Goal: Navigation & Orientation: Find specific page/section

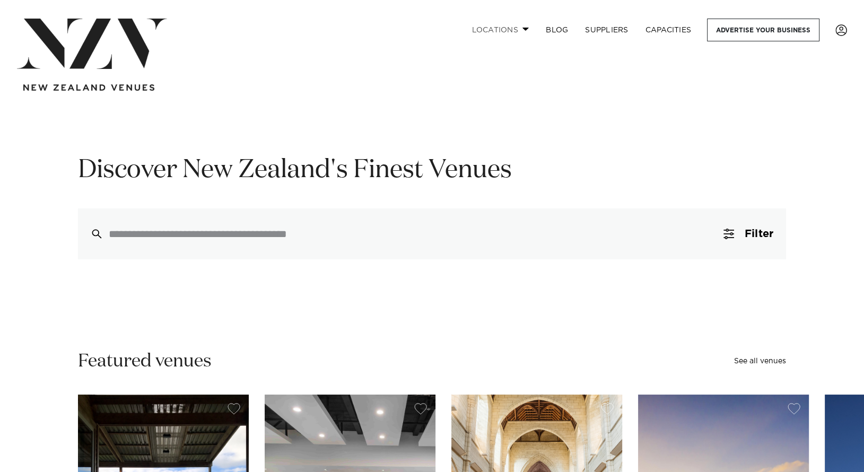
click at [497, 29] on link "Locations" at bounding box center [500, 30] width 74 height 23
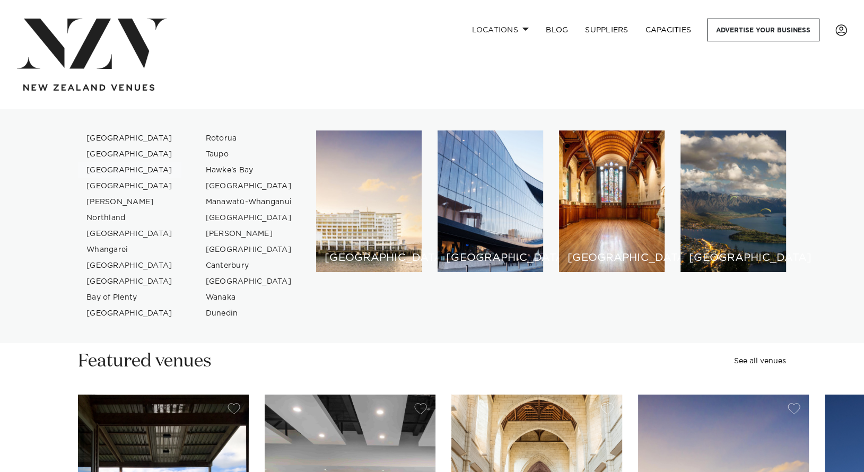
click at [125, 171] on link "[GEOGRAPHIC_DATA]" at bounding box center [129, 170] width 103 height 16
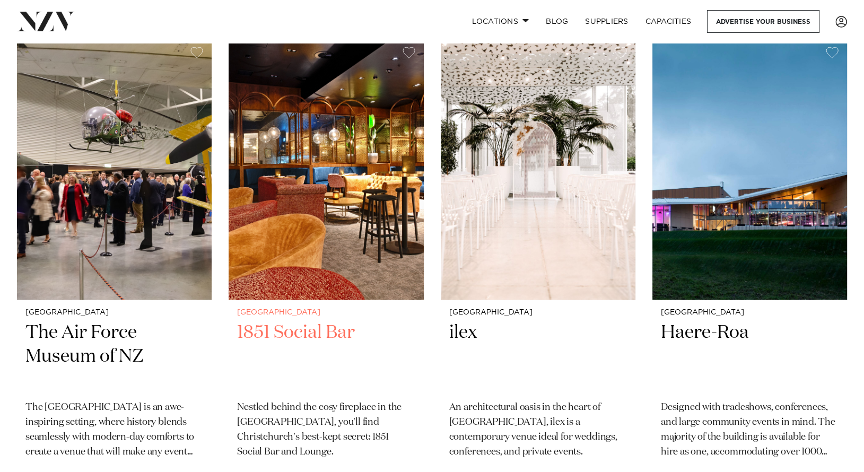
scroll to position [1908, 0]
click at [356, 223] on img at bounding box center [325, 169] width 195 height 261
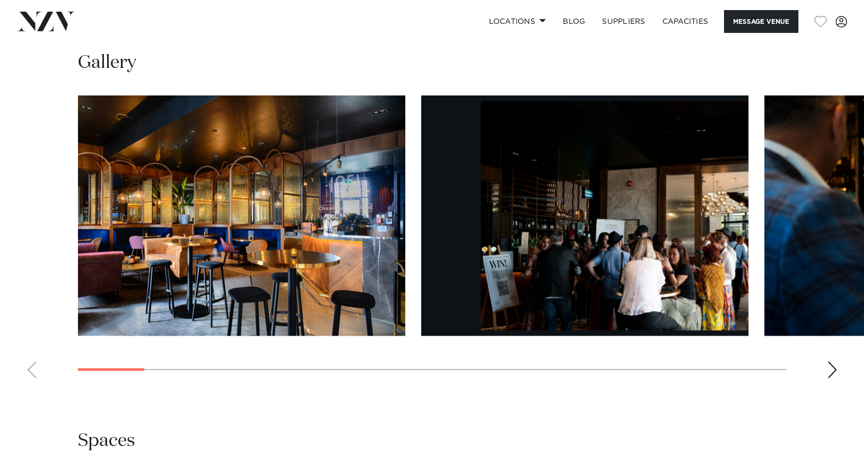
scroll to position [1007, 0]
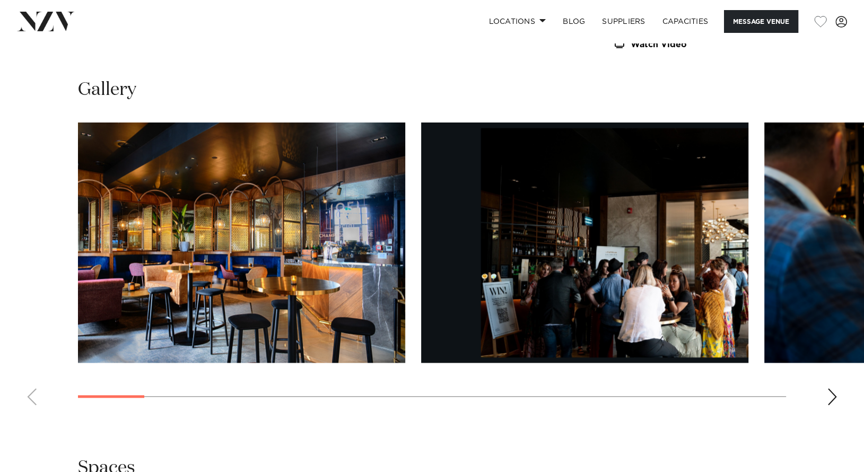
click at [825, 396] on swiper-container at bounding box center [432, 267] width 864 height 291
click at [833, 396] on div "Next slide" at bounding box center [831, 396] width 11 height 17
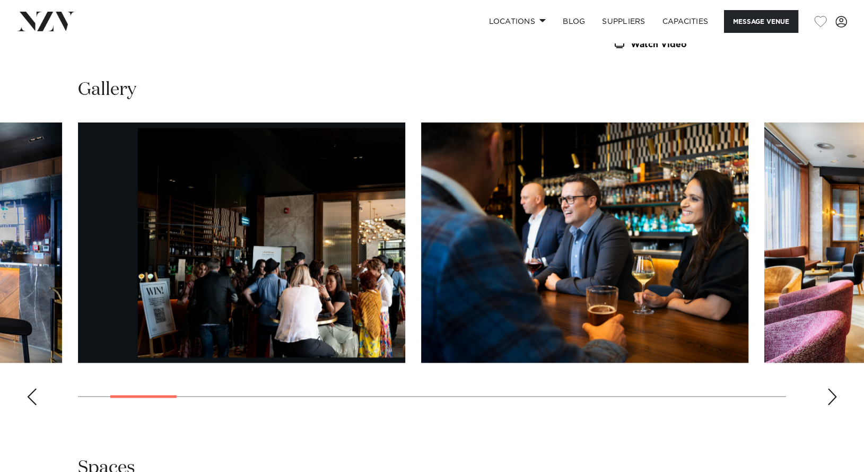
click at [833, 396] on div "Next slide" at bounding box center [831, 396] width 11 height 17
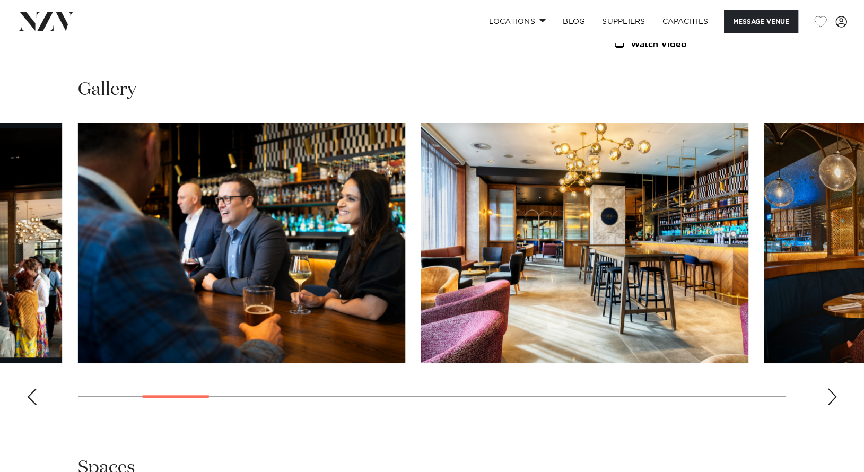
click at [833, 396] on div "Next slide" at bounding box center [831, 396] width 11 height 17
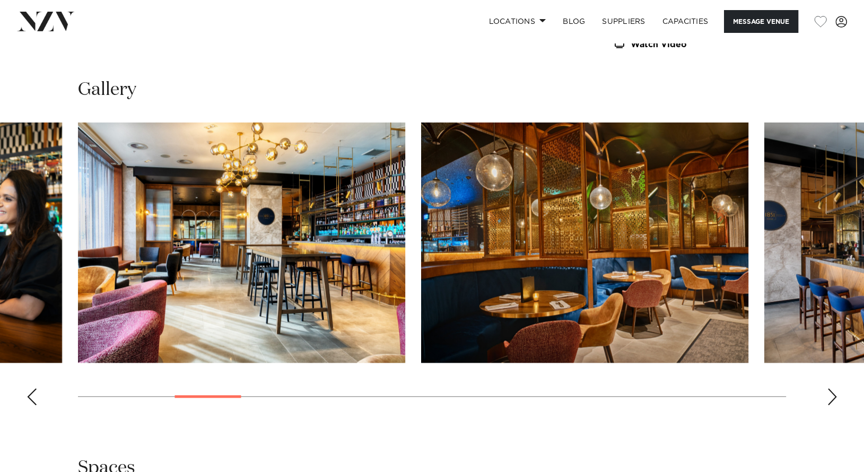
click at [833, 396] on div "Next slide" at bounding box center [831, 396] width 11 height 17
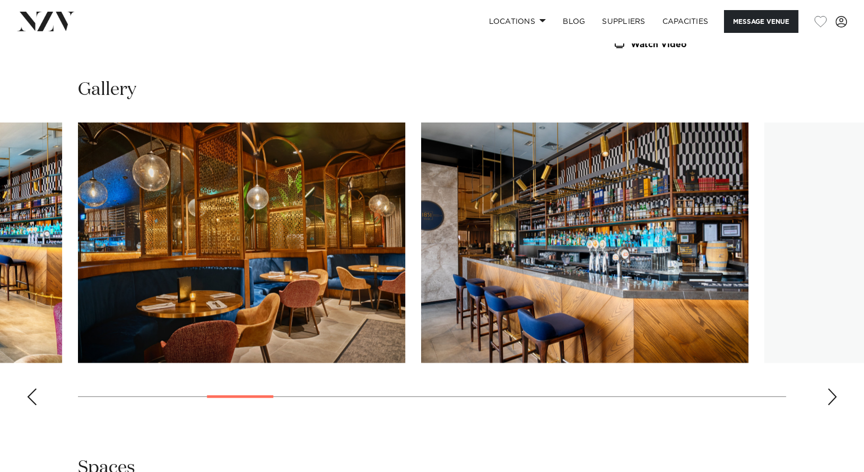
click at [833, 396] on div "Next slide" at bounding box center [831, 396] width 11 height 17
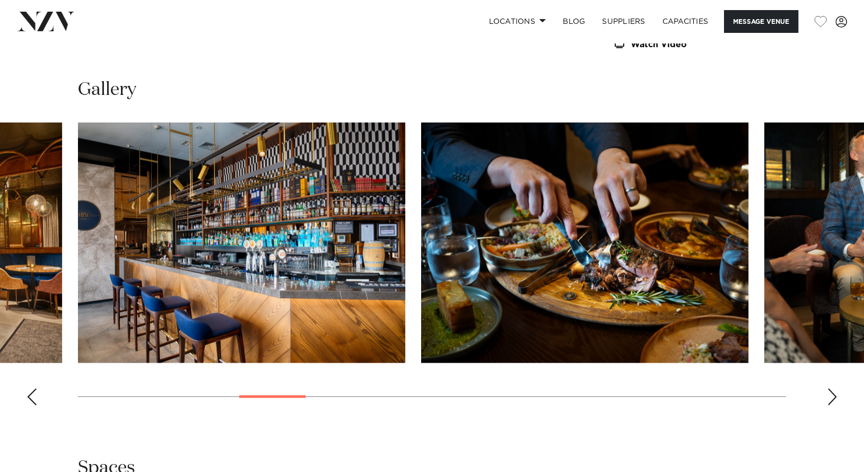
click at [833, 396] on div "Next slide" at bounding box center [831, 396] width 11 height 17
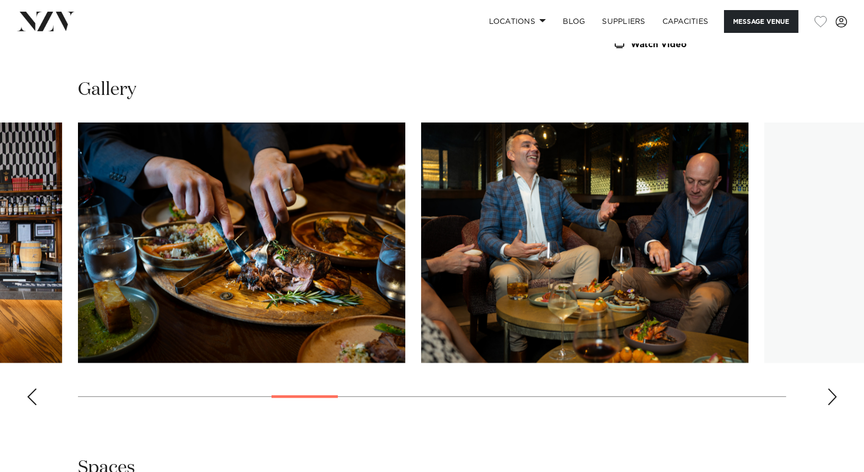
click at [833, 396] on div "Next slide" at bounding box center [831, 396] width 11 height 17
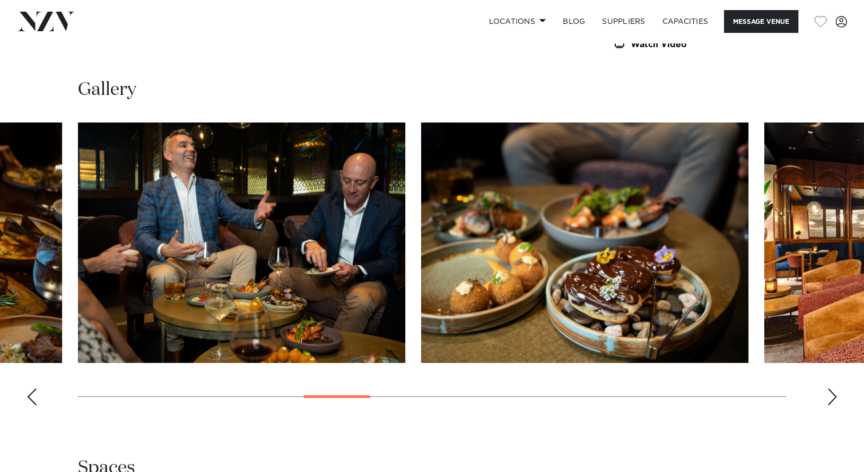
click at [833, 396] on div "Next slide" at bounding box center [831, 396] width 11 height 17
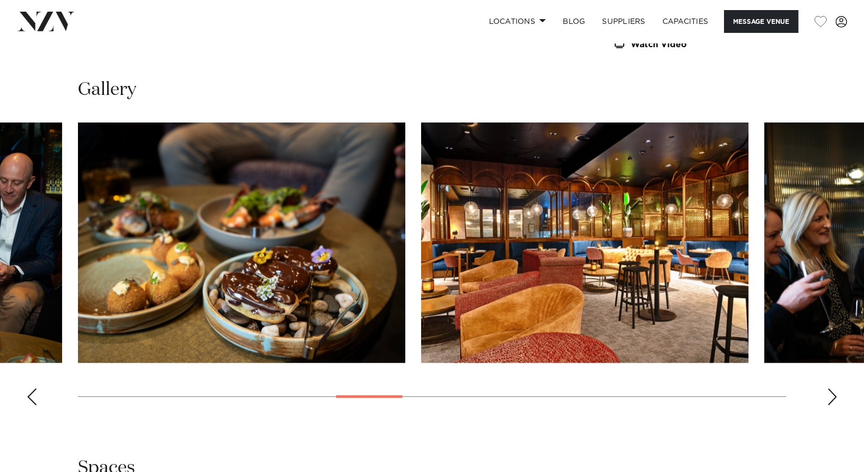
click at [833, 396] on div "Next slide" at bounding box center [831, 396] width 11 height 17
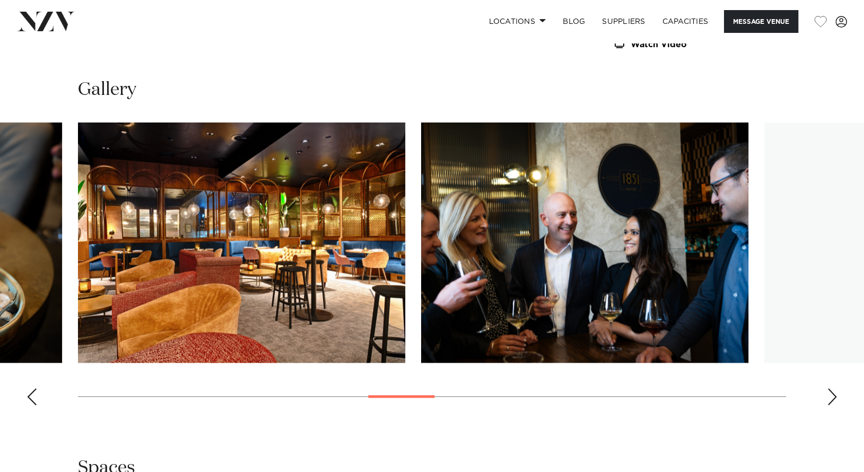
click at [833, 396] on div "Next slide" at bounding box center [831, 396] width 11 height 17
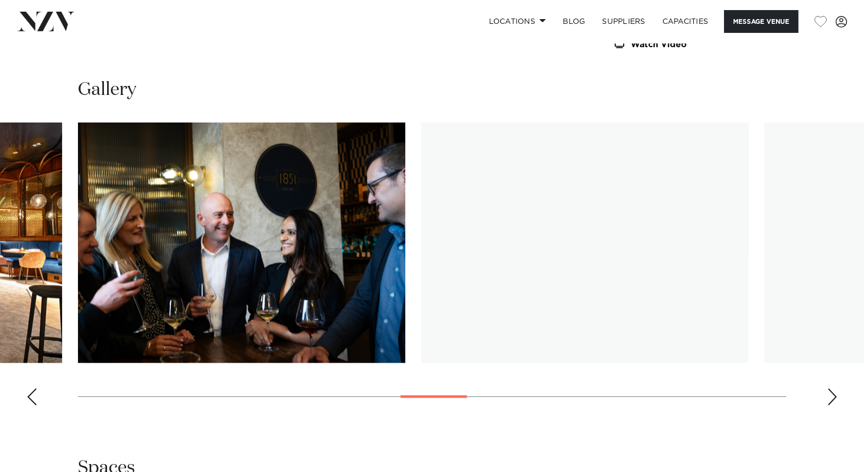
click at [833, 396] on div "Next slide" at bounding box center [831, 396] width 11 height 17
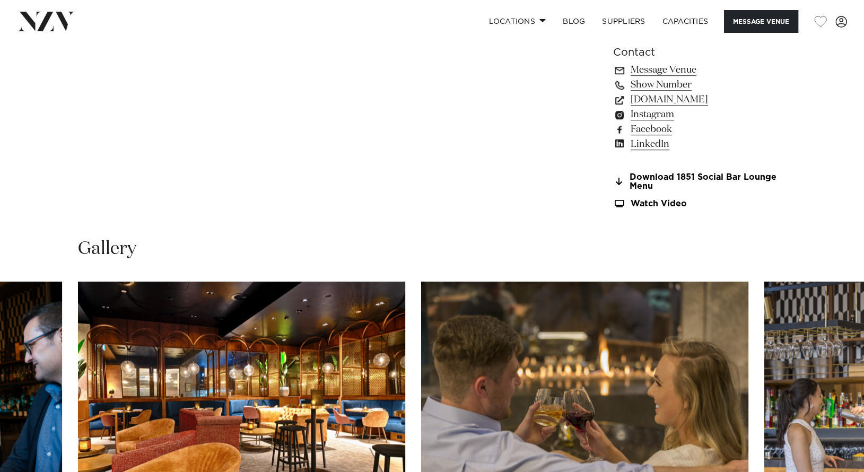
scroll to position [636, 0]
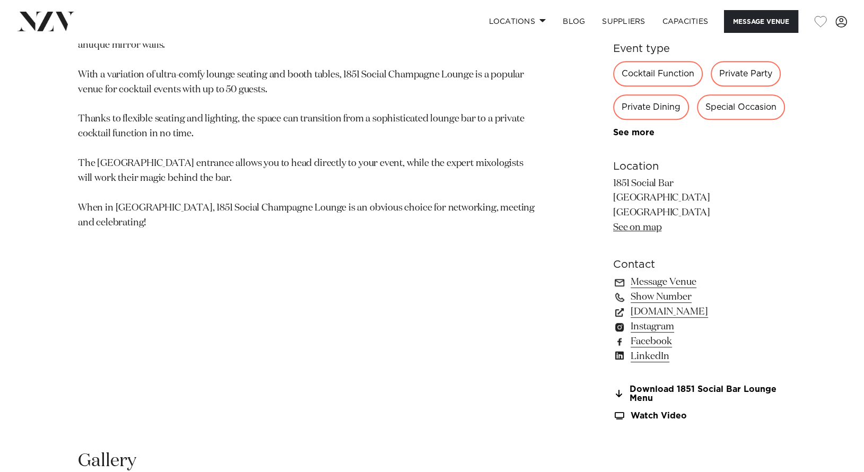
click at [410, 231] on section "Christchurch 1851 Social Bar Nestled behind the cosy fireplace in the Crowne Pl…" at bounding box center [308, 143] width 460 height 579
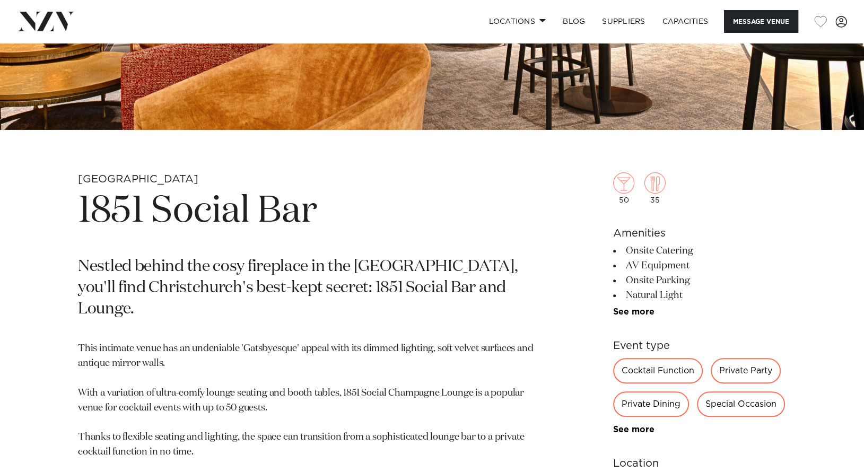
scroll to position [0, 0]
